Goal: Task Accomplishment & Management: Complete application form

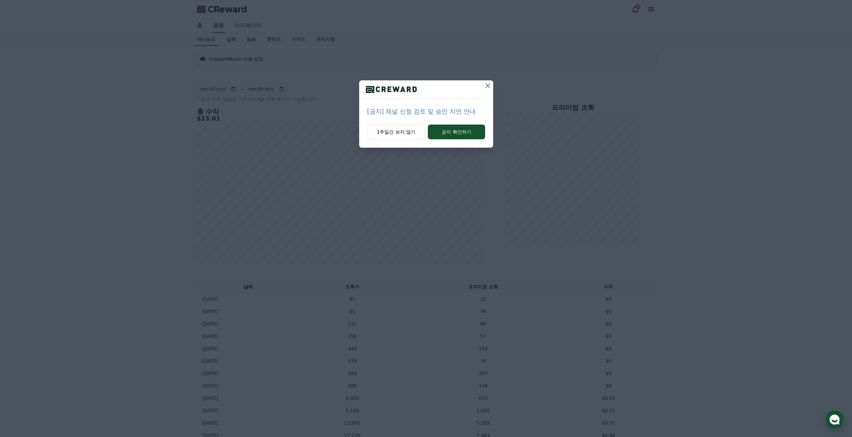
click at [429, 115] on p "[공지] 채널 신청 검토 및 승인 지연 안내" at bounding box center [426, 111] width 118 height 9
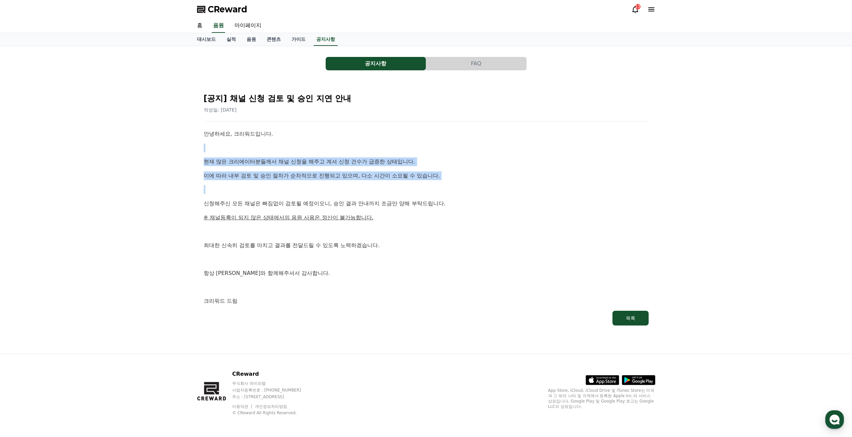
drag, startPoint x: 241, startPoint y: 142, endPoint x: 292, endPoint y: 187, distance: 68.1
click at [292, 187] on div "안녕하세요, 크리워드입니다. 현재 많은 크리에이터분들께서 채널 신청을 해주고 계셔 신청 건수가 급증한 상태입니다. 이에 따라 내부 검토 및 승…" at bounding box center [426, 218] width 445 height 176
click at [292, 187] on p at bounding box center [426, 189] width 445 height 9
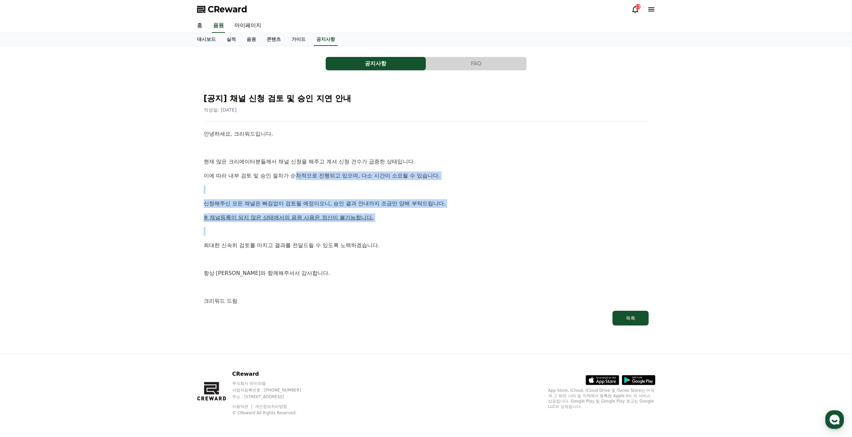
drag, startPoint x: 295, startPoint y: 176, endPoint x: 464, endPoint y: 235, distance: 178.6
click at [458, 232] on div "안녕하세요, 크리워드입니다. 현재 많은 크리에이터분들께서 채널 신청을 해주고 계셔 신청 건수가 급증한 상태입니다. 이에 따라 내부 검토 및 승…" at bounding box center [426, 218] width 445 height 176
click at [464, 235] on p at bounding box center [426, 231] width 445 height 9
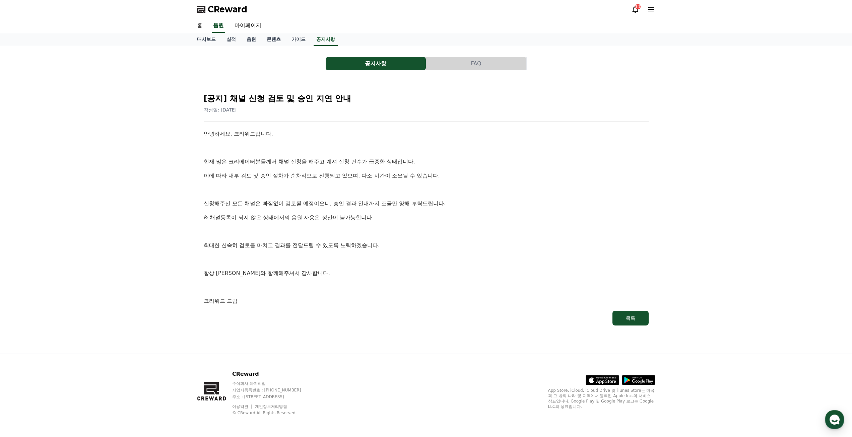
click at [634, 8] on icon at bounding box center [635, 9] width 8 height 8
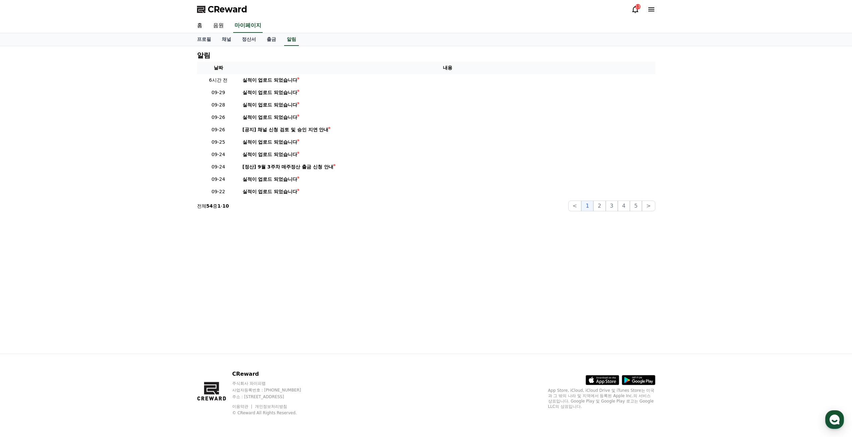
click at [238, 7] on span "CReward" at bounding box center [228, 9] width 40 height 11
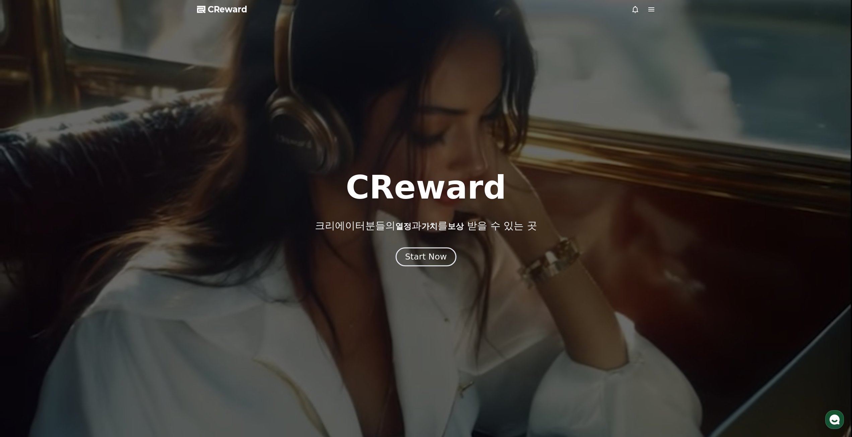
click at [428, 257] on div "Start Now" at bounding box center [426, 256] width 42 height 11
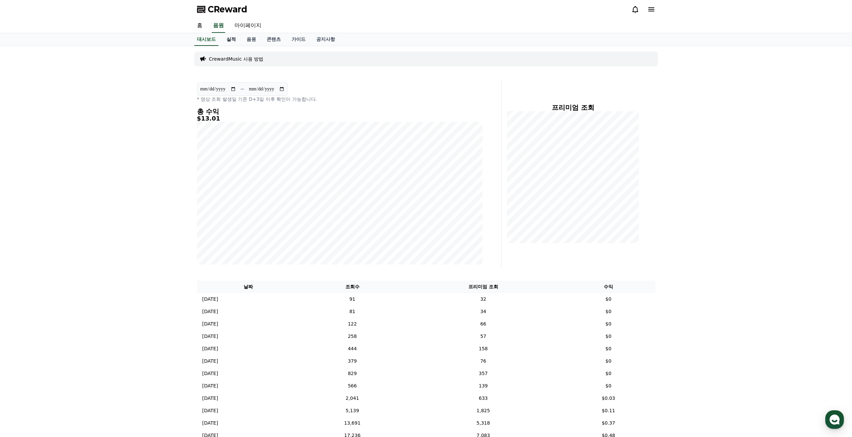
click at [232, 40] on link "실적" at bounding box center [231, 39] width 20 height 13
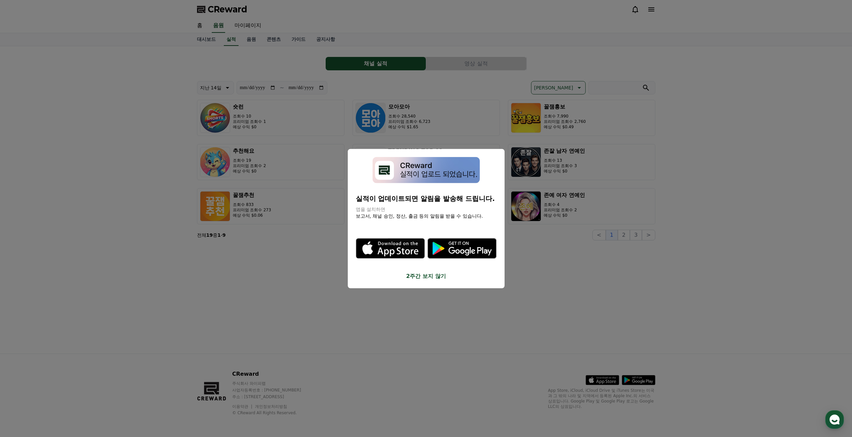
click at [439, 278] on button "2주간 보지 않기" at bounding box center [426, 276] width 141 height 8
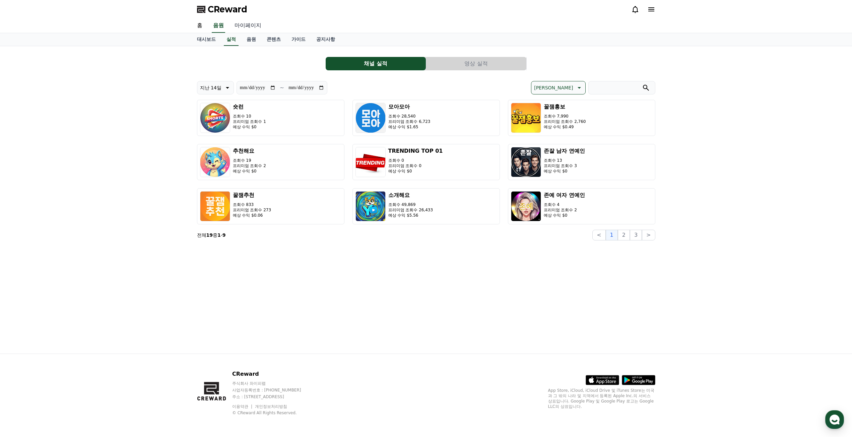
click at [253, 28] on link "마이페이지" at bounding box center [248, 26] width 38 height 14
select select "**********"
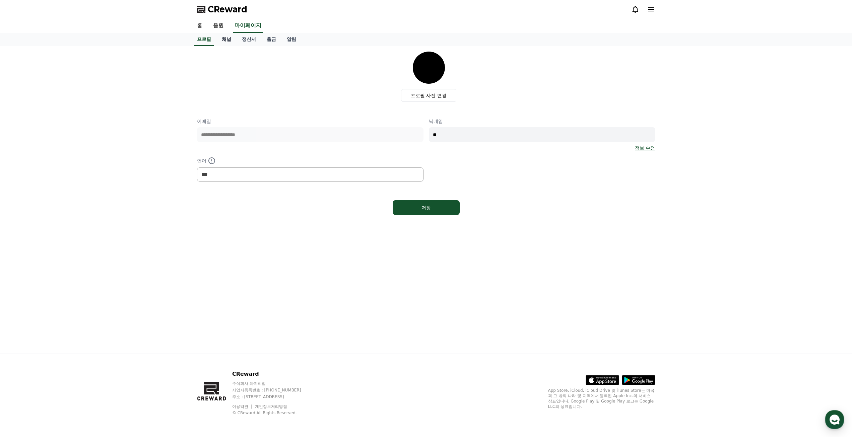
click at [229, 41] on link "채널" at bounding box center [226, 39] width 20 height 13
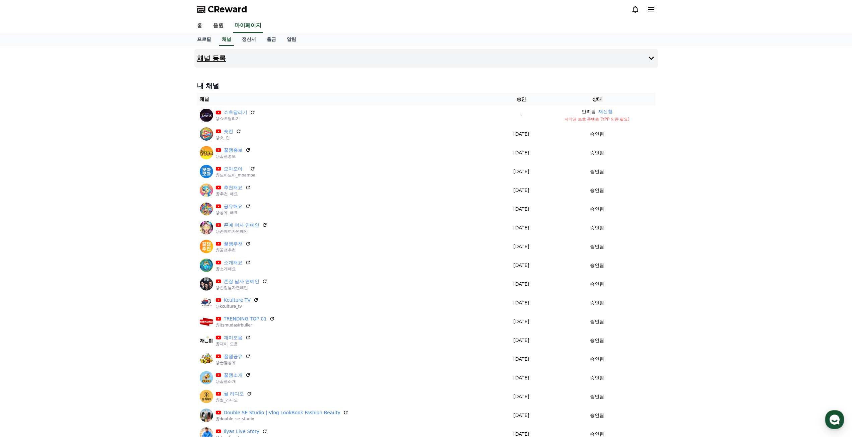
click at [211, 58] on h4 "채널 등록" at bounding box center [211, 58] width 29 height 7
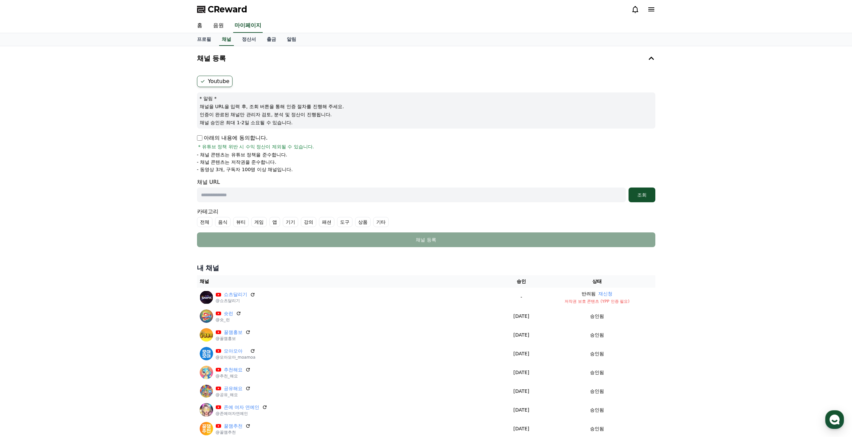
click at [273, 193] on input "text" at bounding box center [411, 195] width 429 height 15
paste input "**********"
type input "**********"
click at [650, 193] on div "조회" at bounding box center [641, 195] width 21 height 7
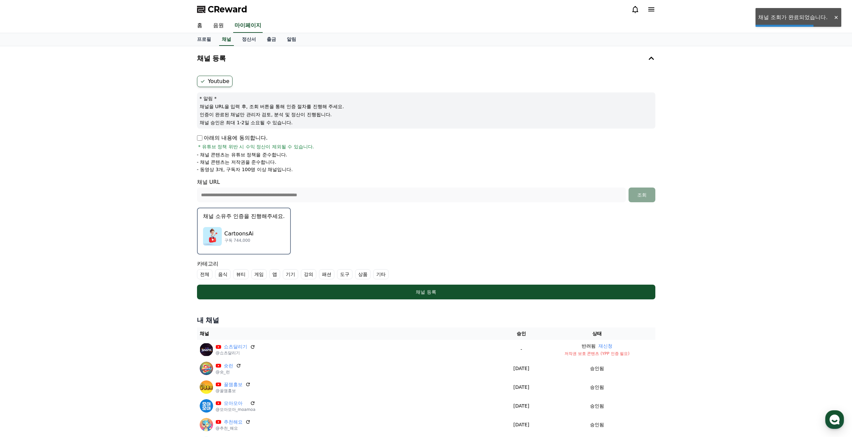
click at [267, 237] on div "CartoonsAi 구독 744,000" at bounding box center [244, 236] width 82 height 27
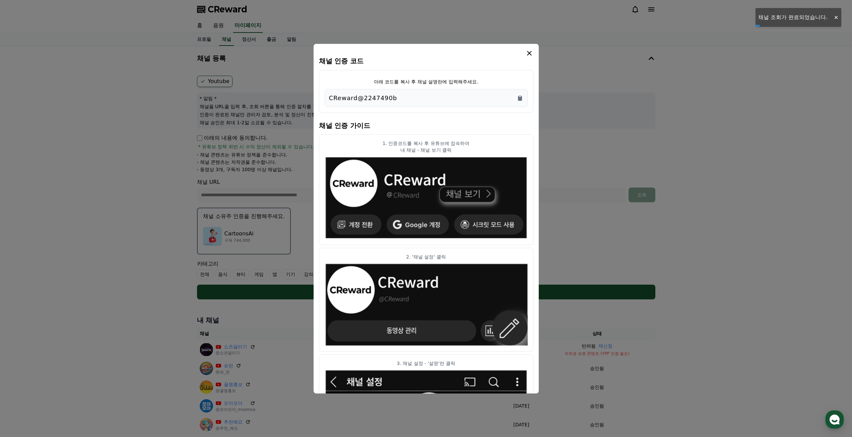
click at [520, 95] on icon "Copy to clipboard" at bounding box center [519, 95] width 1 height 1
click at [528, 57] on icon "modal" at bounding box center [529, 53] width 8 height 8
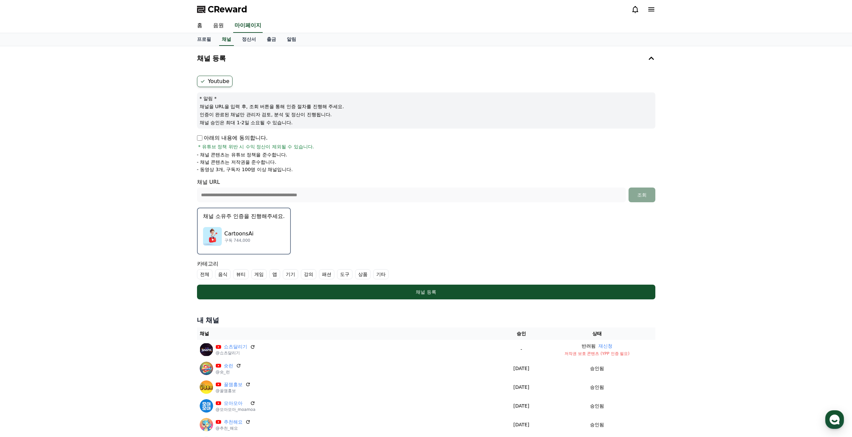
drag, startPoint x: 457, startPoint y: 292, endPoint x: 388, endPoint y: 257, distance: 77.3
click at [446, 253] on form "**********" at bounding box center [426, 188] width 458 height 224
click at [379, 275] on label "기타" at bounding box center [380, 274] width 15 height 10
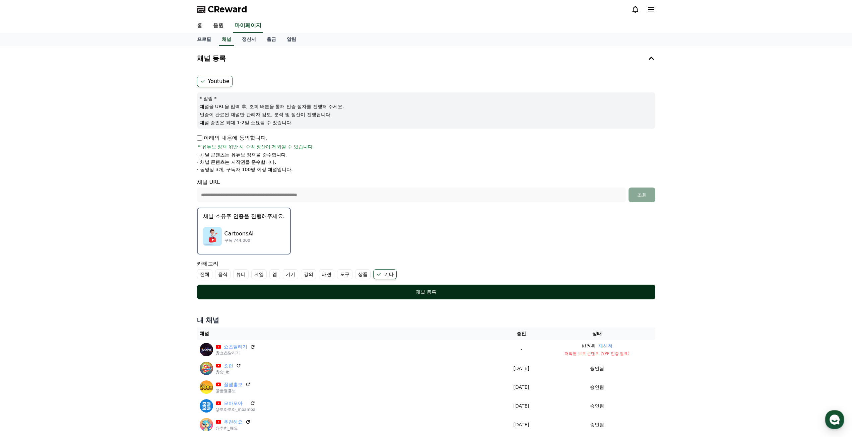
click at [389, 293] on div "채널 등록" at bounding box center [425, 292] width 431 height 7
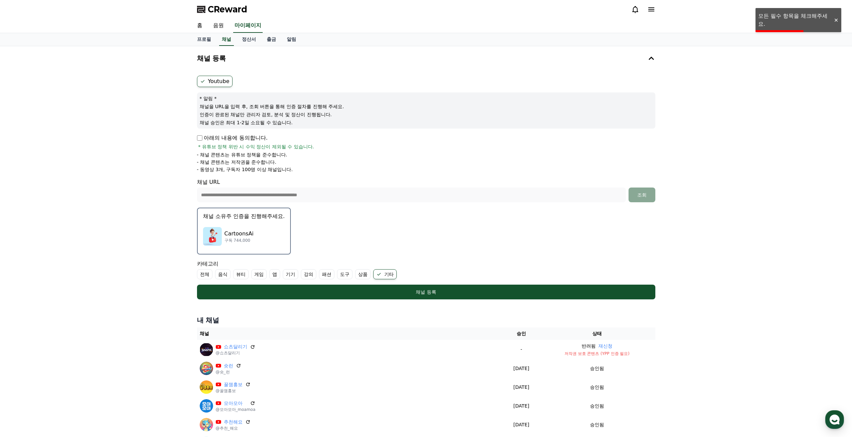
click at [198, 135] on p "아래의 내용에 동의합니다." at bounding box center [232, 138] width 71 height 8
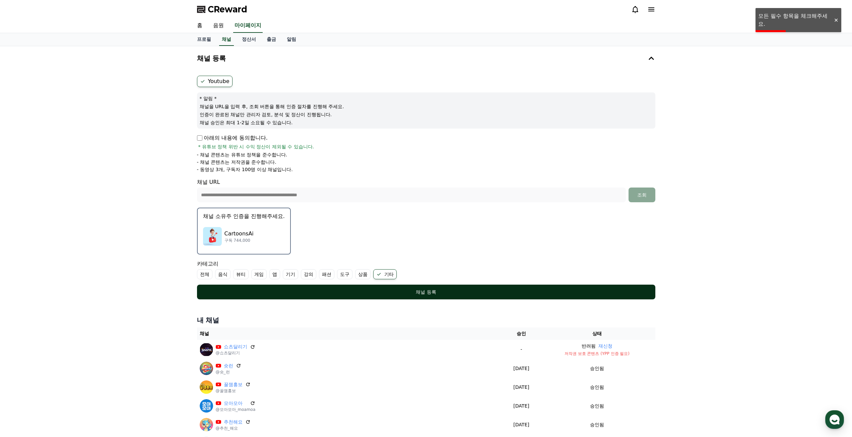
click at [433, 291] on div "채널 등록" at bounding box center [425, 292] width 431 height 7
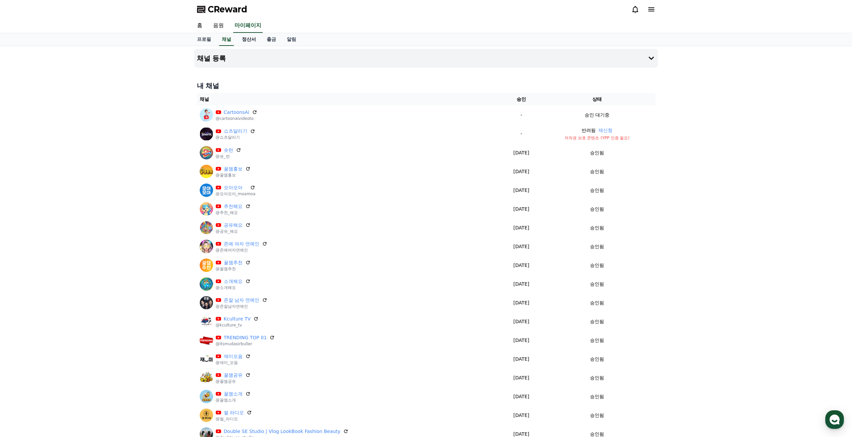
click at [246, 39] on link "정산서" at bounding box center [248, 39] width 25 height 13
